Goal: Find specific page/section: Find specific page/section

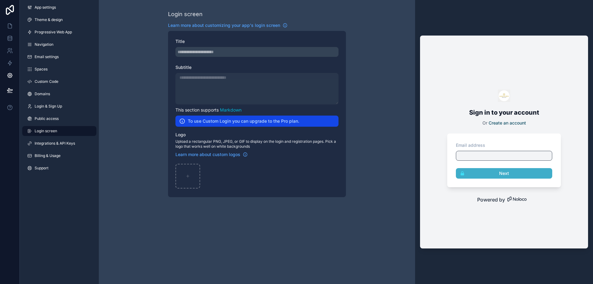
click at [204, 254] on div "Login screen Learn more about customizing your app's login screen Title Subtitl…" at bounding box center [257, 142] width 316 height 284
click at [39, 21] on span "Theme & design" at bounding box center [49, 19] width 28 height 5
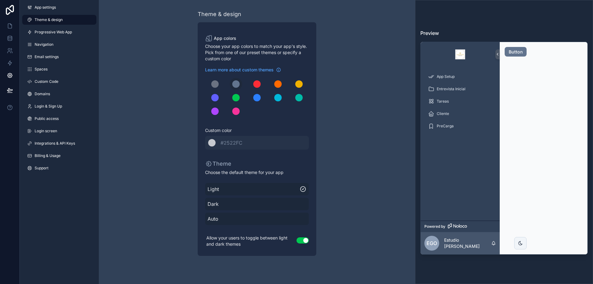
click at [39, 9] on span "App settings" at bounding box center [45, 7] width 21 height 5
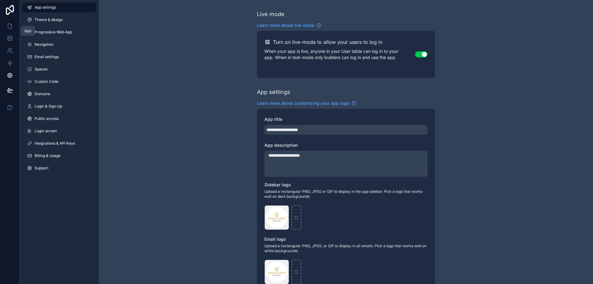
click at [10, 25] on icon at bounding box center [10, 26] width 6 height 6
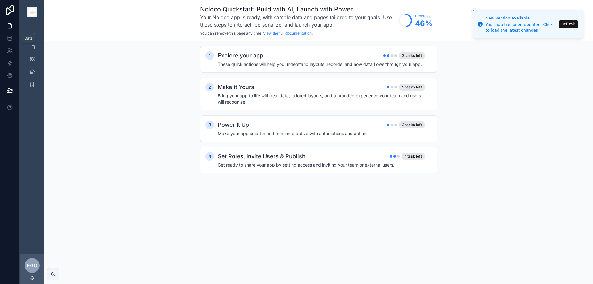
click at [9, 38] on icon at bounding box center [10, 38] width 6 height 6
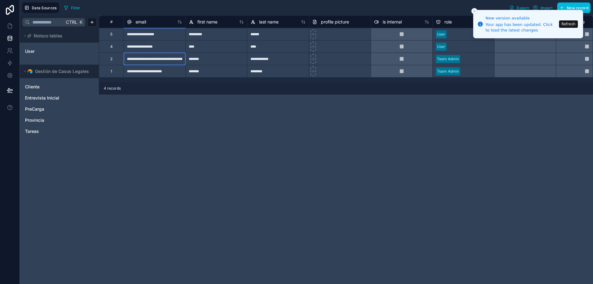
click at [143, 59] on div "**********" at bounding box center [155, 58] width 62 height 12
click at [31, 85] on span "Cliente" at bounding box center [32, 87] width 15 height 6
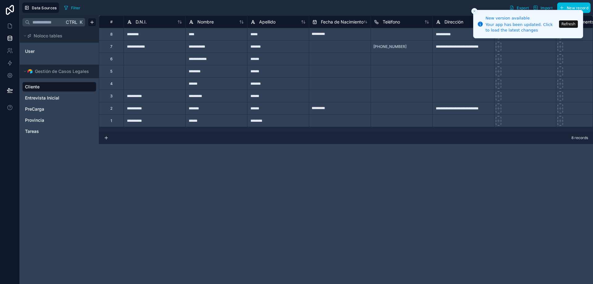
click at [51, 98] on span "Entrevista Inicial" at bounding box center [42, 98] width 34 height 6
